Goal: Navigation & Orientation: Find specific page/section

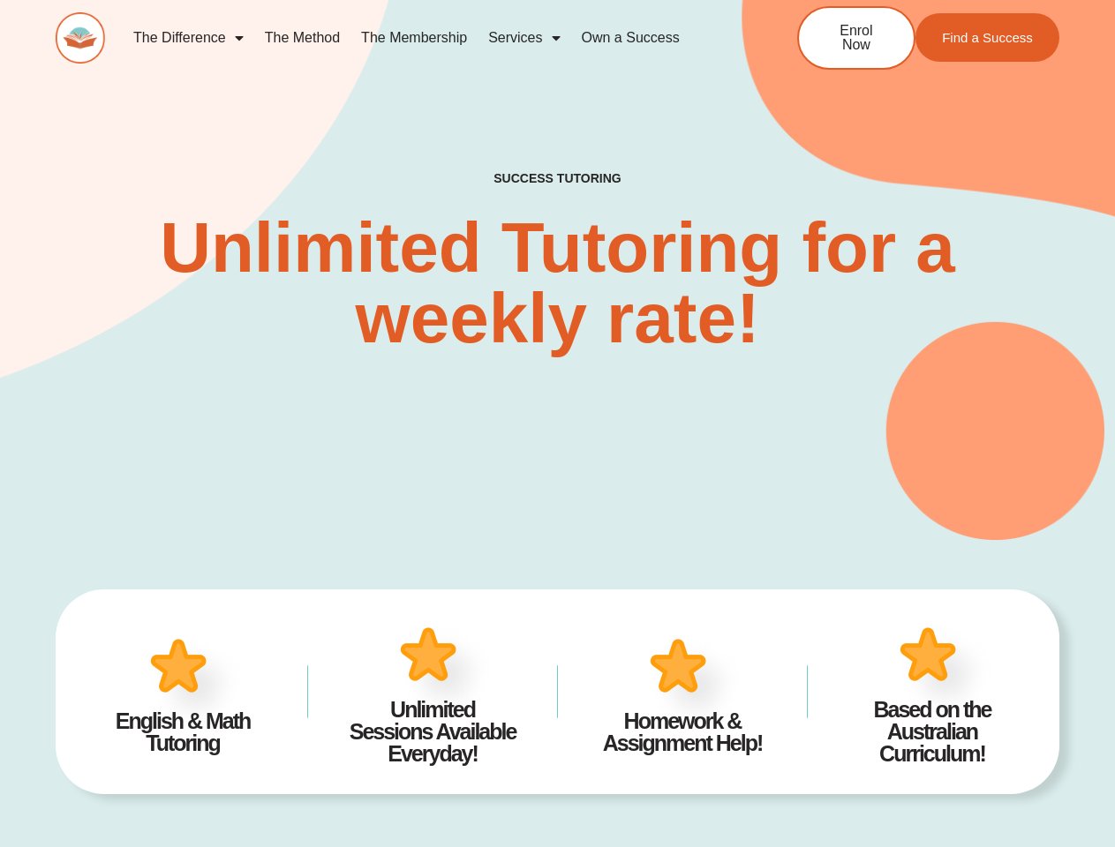
click at [557, 424] on div "SUCCESS TUTORING​ Unlimited Tutoring for a weekly rate!" at bounding box center [557, 235] width 1003 height 609
click at [523, 38] on link "Services" at bounding box center [523, 38] width 93 height 41
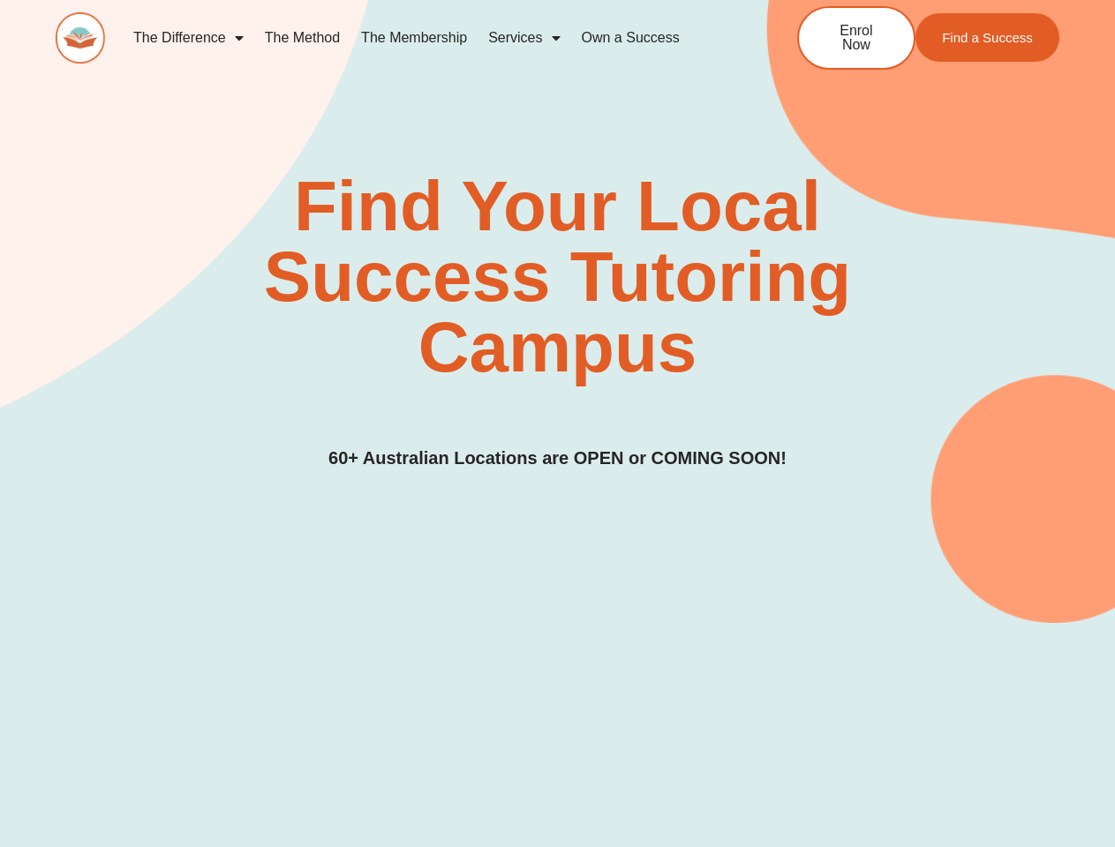
click at [557, 424] on div "Find Your Local Success Tutoring Campus 60+ Australian Locations are OPEN or CO…" at bounding box center [557, 321] width 1003 height 301
click at [523, 38] on link "Services" at bounding box center [523, 38] width 93 height 41
